Goal: Transaction & Acquisition: Subscribe to service/newsletter

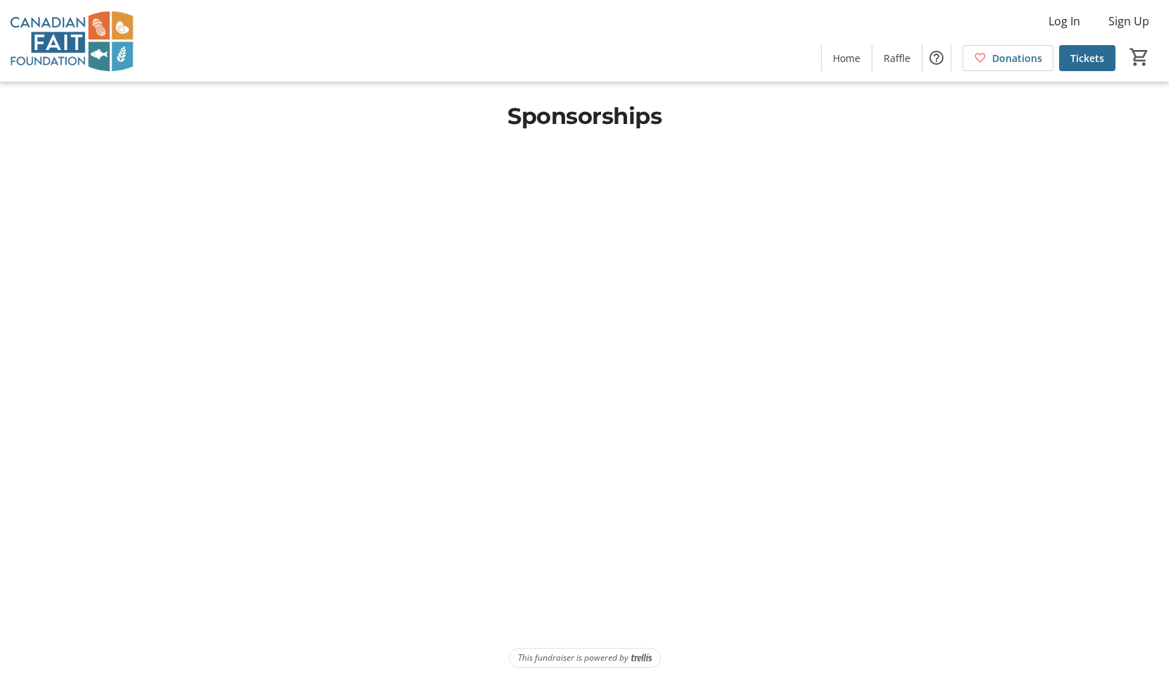
click at [353, 333] on div at bounding box center [585, 393] width 930 height 487
click at [854, 59] on span "Home" at bounding box center [846, 58] width 27 height 15
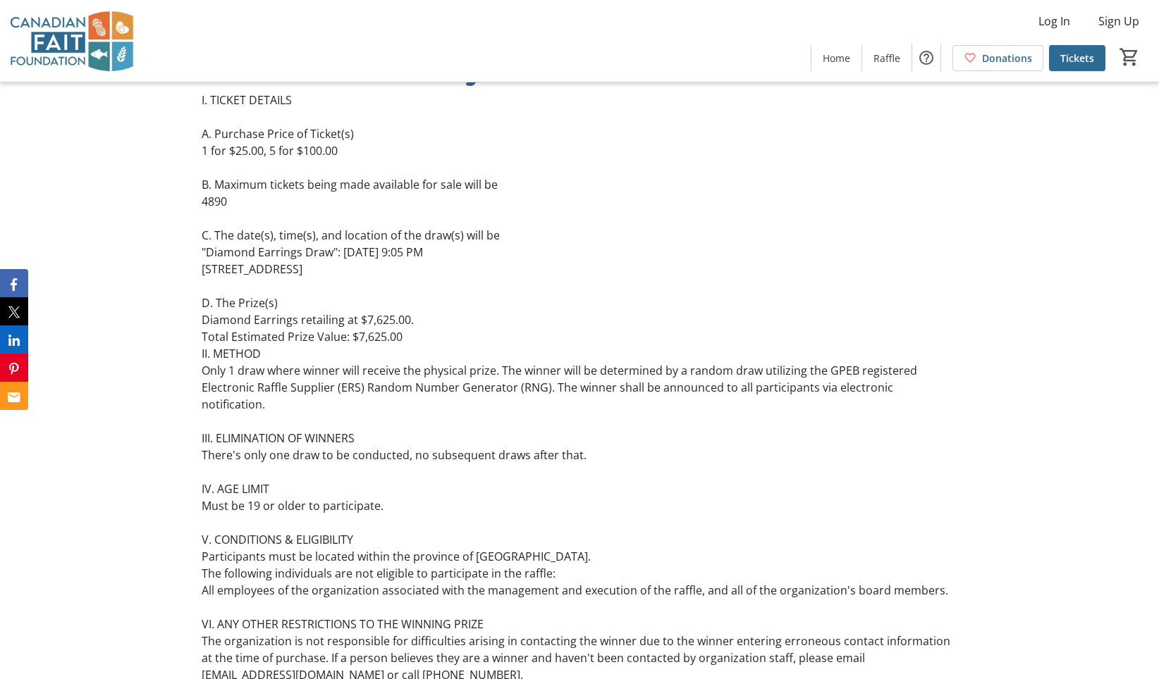
scroll to position [7613, 0]
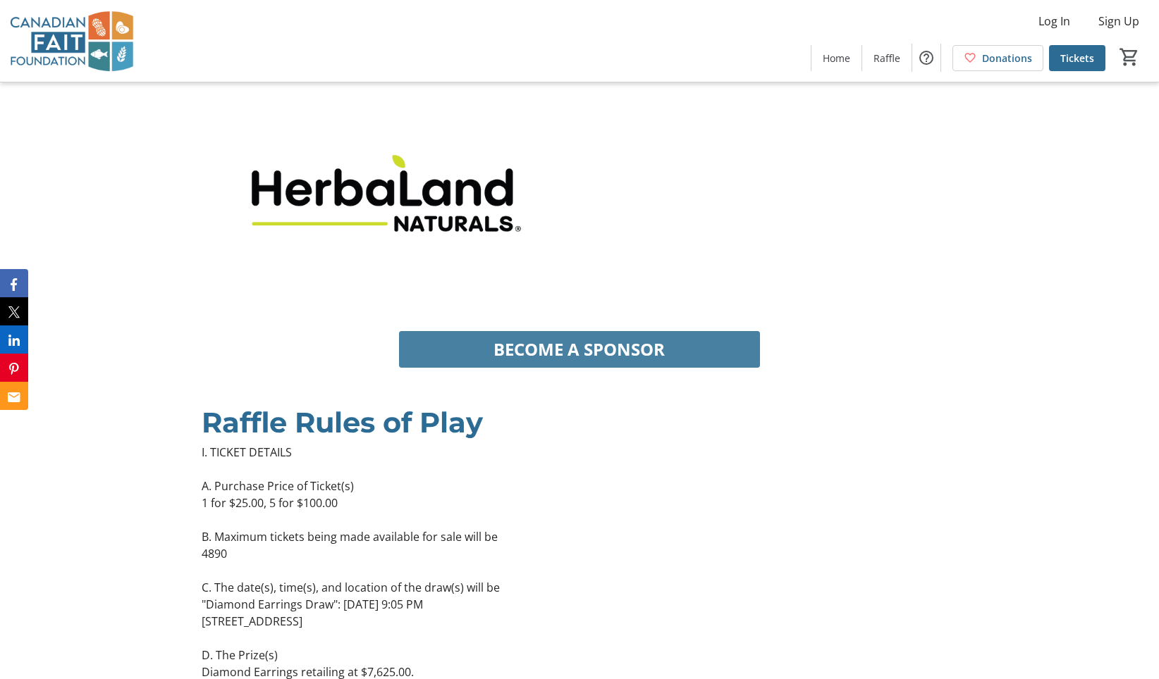
click at [632, 362] on span "BECOME A SPONSOR" at bounding box center [578, 349] width 171 height 25
